Goal: Transaction & Acquisition: Purchase product/service

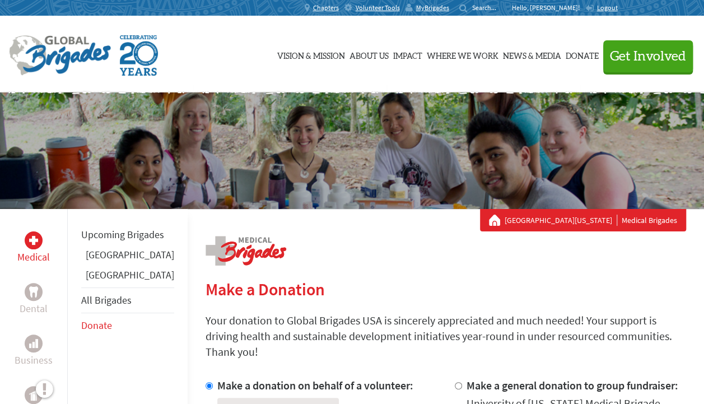
click at [449, 8] on span "MyBrigades" at bounding box center [432, 7] width 33 height 9
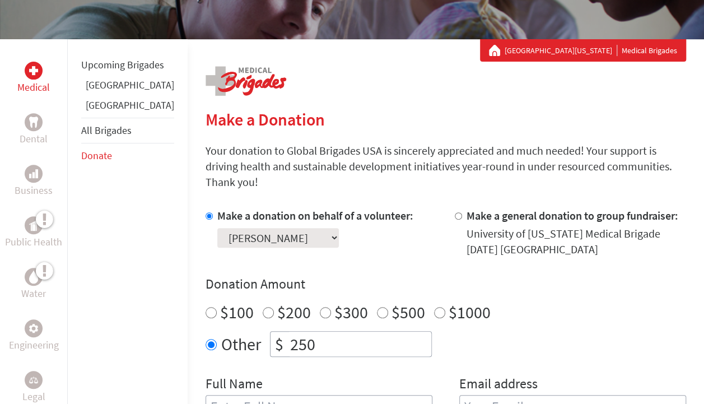
scroll to position [236, 0]
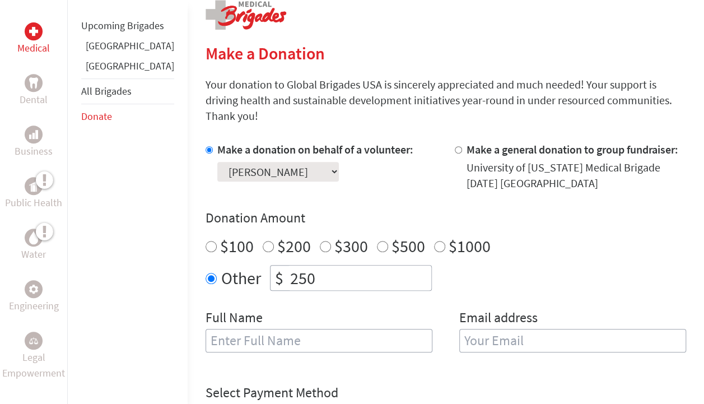
click at [100, 72] on link "[GEOGRAPHIC_DATA]" at bounding box center [130, 65] width 89 height 13
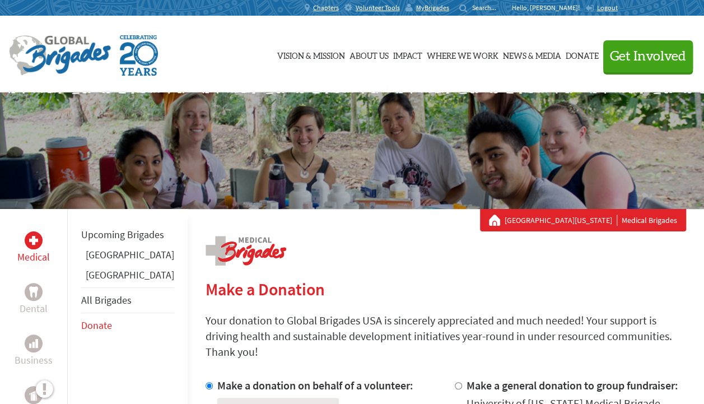
click at [560, 7] on p "Hello, [PERSON_NAME]!" at bounding box center [548, 7] width 73 height 9
click at [449, 8] on span "MyBrigades" at bounding box center [432, 7] width 33 height 9
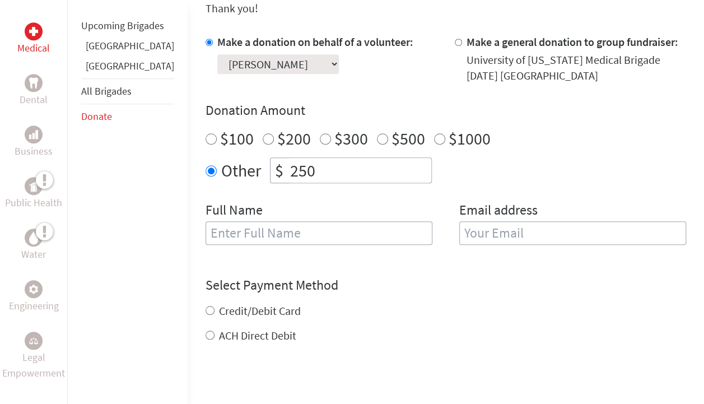
scroll to position [347, 0]
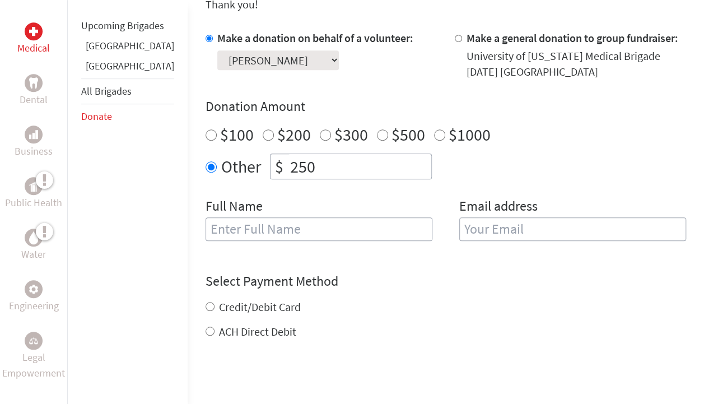
click at [262, 217] on input "text" at bounding box center [319, 229] width 227 height 24
type input "[PERSON_NAME]"
click at [460, 217] on input "email" at bounding box center [573, 229] width 227 height 24
type input "lmluna2@go.olemiss.edu"
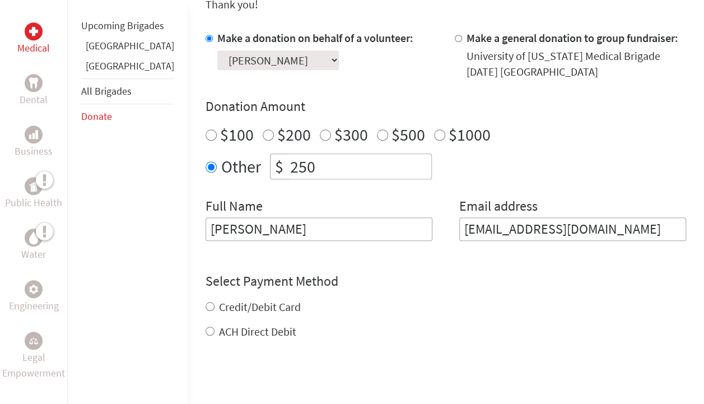
click at [206, 299] on div "Credit/Debit Card ACH Direct Debit" at bounding box center [446, 319] width 481 height 40
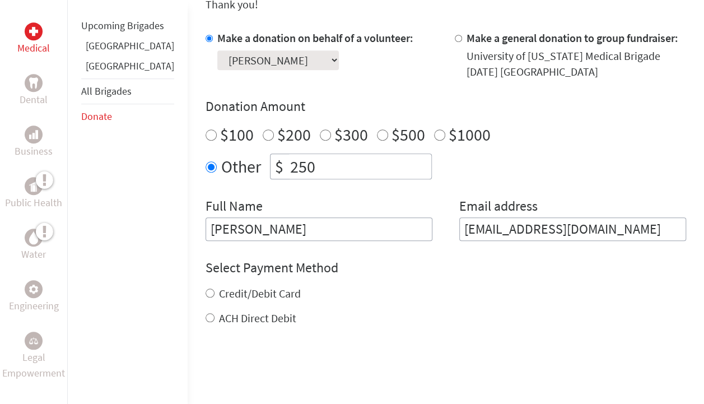
click at [206, 289] on input "Credit/Debit Card" at bounding box center [210, 293] width 9 height 9
radio input "true"
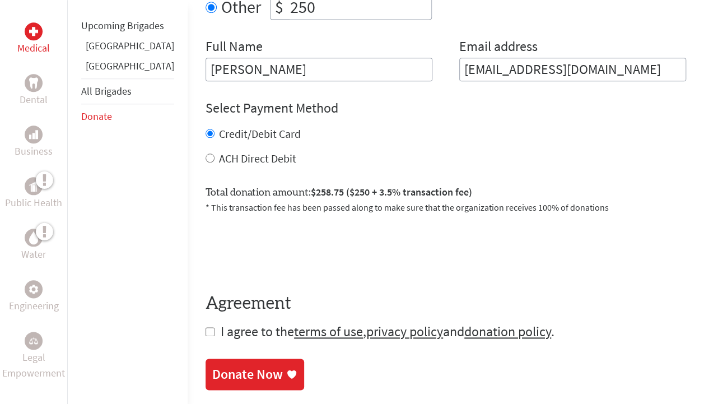
scroll to position [508, 0]
click at [206, 320] on form "Make a donation on behalf of a volunteer: Select a volunteer... Isabella Goss L…" at bounding box center [446, 105] width 481 height 470
click at [206, 319] on form "Make a donation on behalf of a volunteer: Select a volunteer... Isabella Goss L…" at bounding box center [446, 105] width 481 height 470
click at [206, 327] on input "checkbox" at bounding box center [210, 331] width 9 height 9
checkbox input "true"
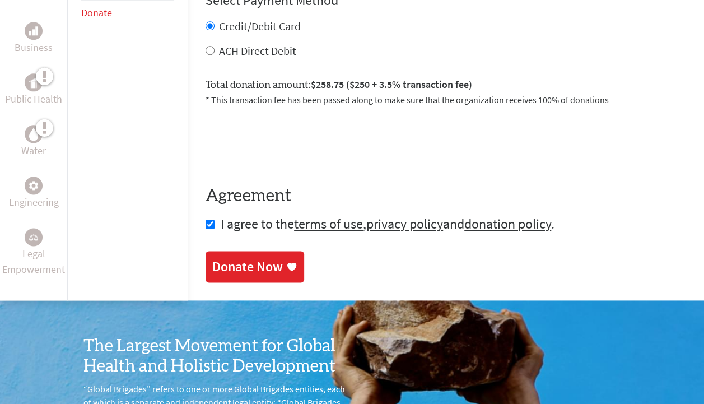
scroll to position [615, 0]
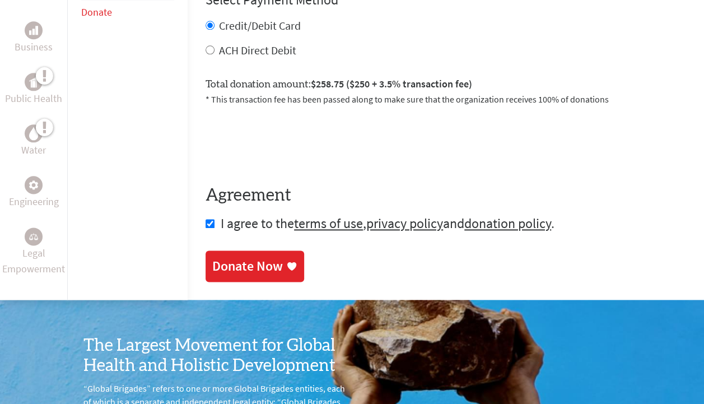
click at [221, 262] on link "Donate Now" at bounding box center [255, 265] width 99 height 31
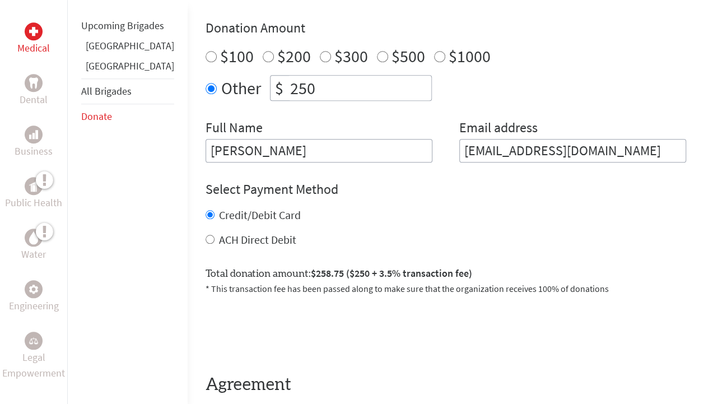
scroll to position [434, 0]
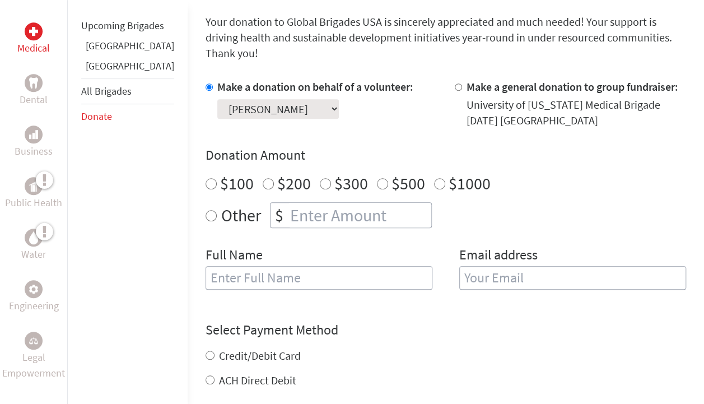
scroll to position [258, 0]
